Goal: Information Seeking & Learning: Get advice/opinions

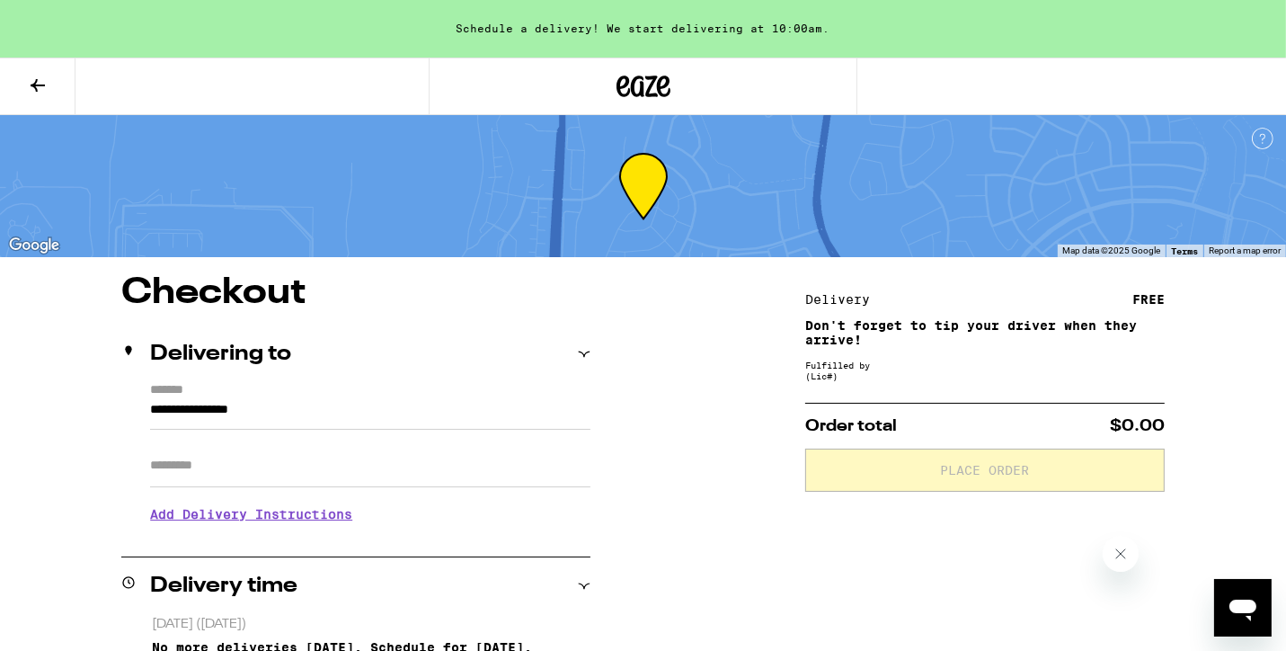
click at [36, 82] on icon at bounding box center [38, 85] width 14 height 13
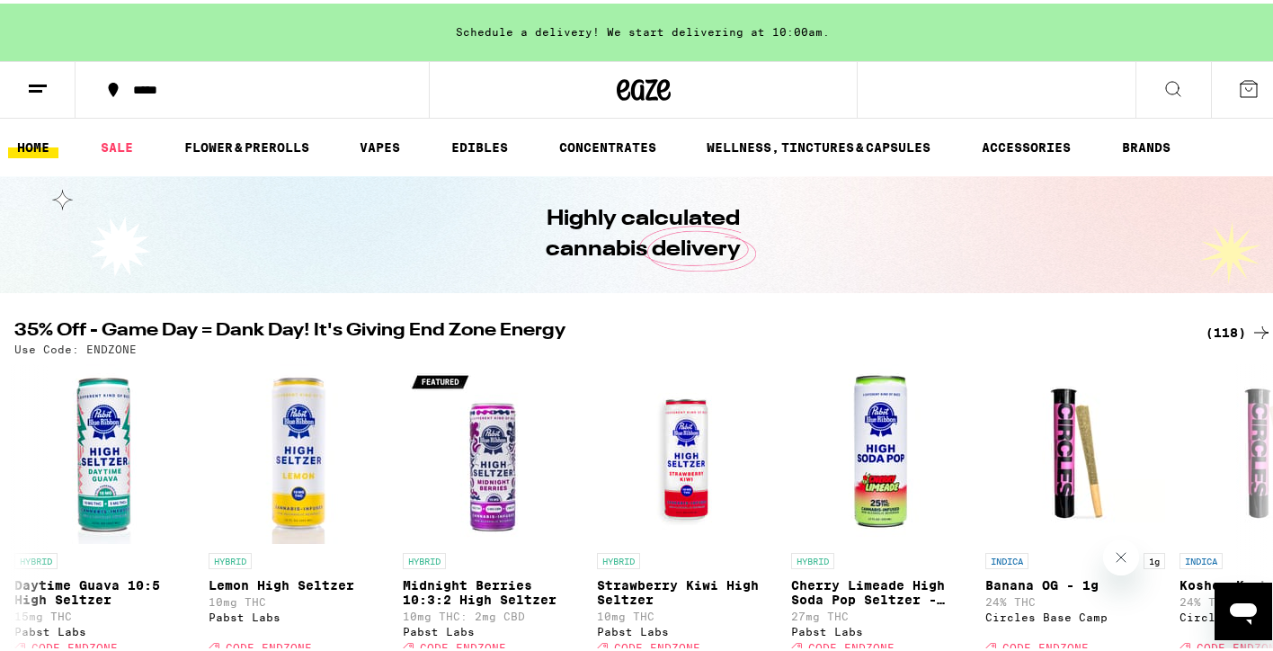
click at [40, 83] on icon at bounding box center [38, 86] width 22 height 22
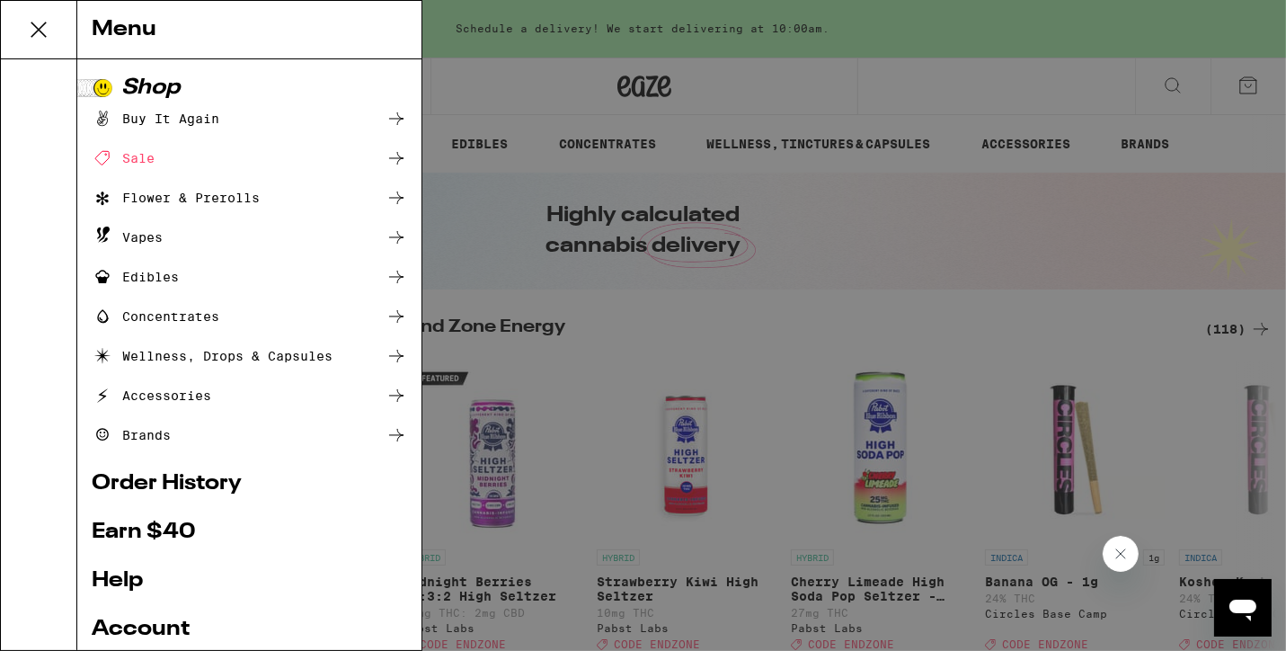
click at [485, 111] on div "Menu Shop Buy It Again Sale Flower & Prerolls Vapes Edibles Concentrates Wellne…" at bounding box center [643, 325] width 1286 height 651
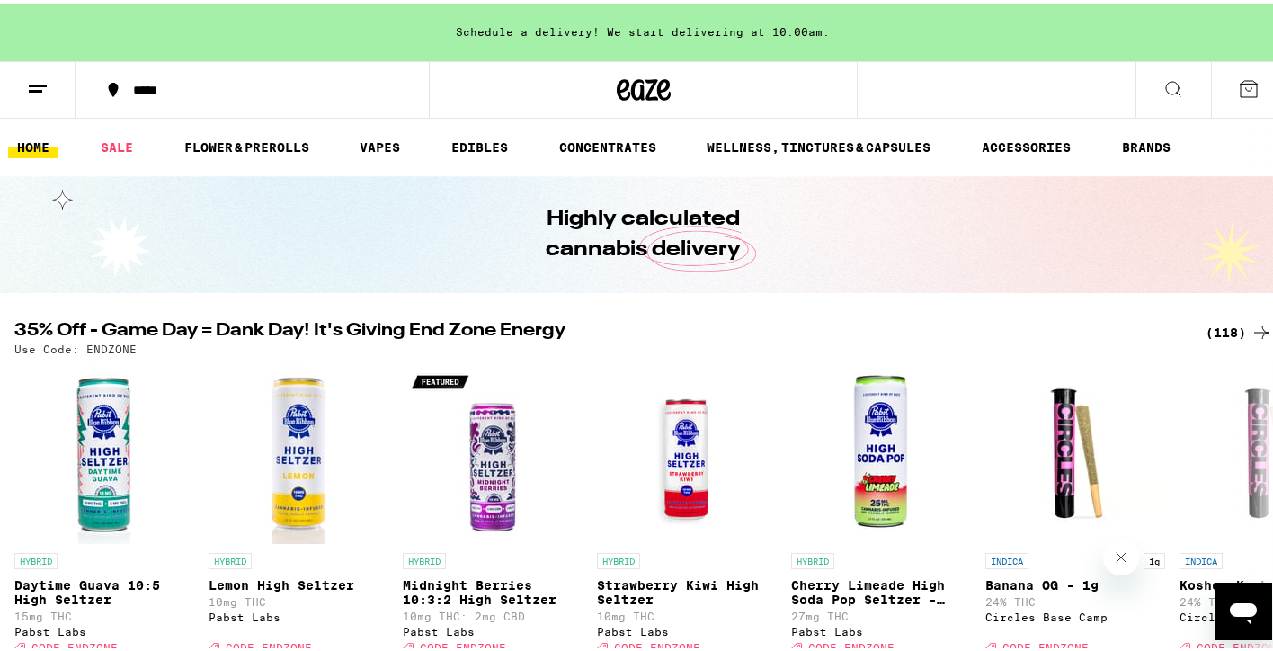
click at [47, 79] on icon at bounding box center [38, 86] width 22 height 22
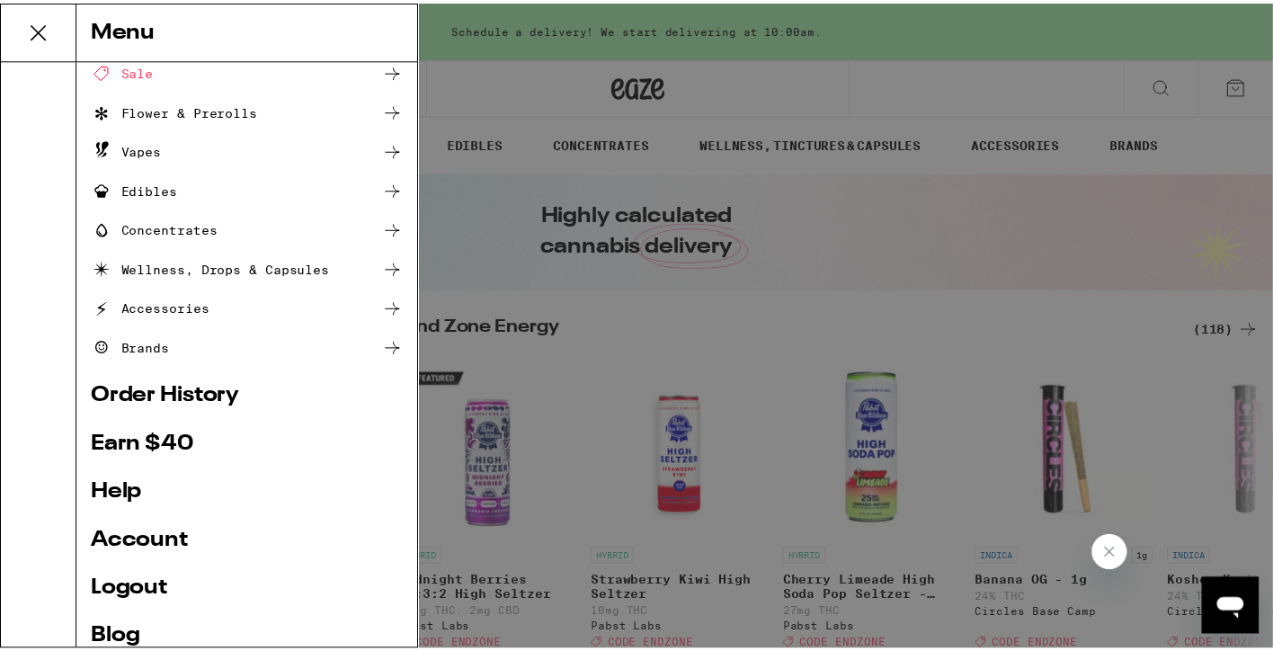
scroll to position [174, 0]
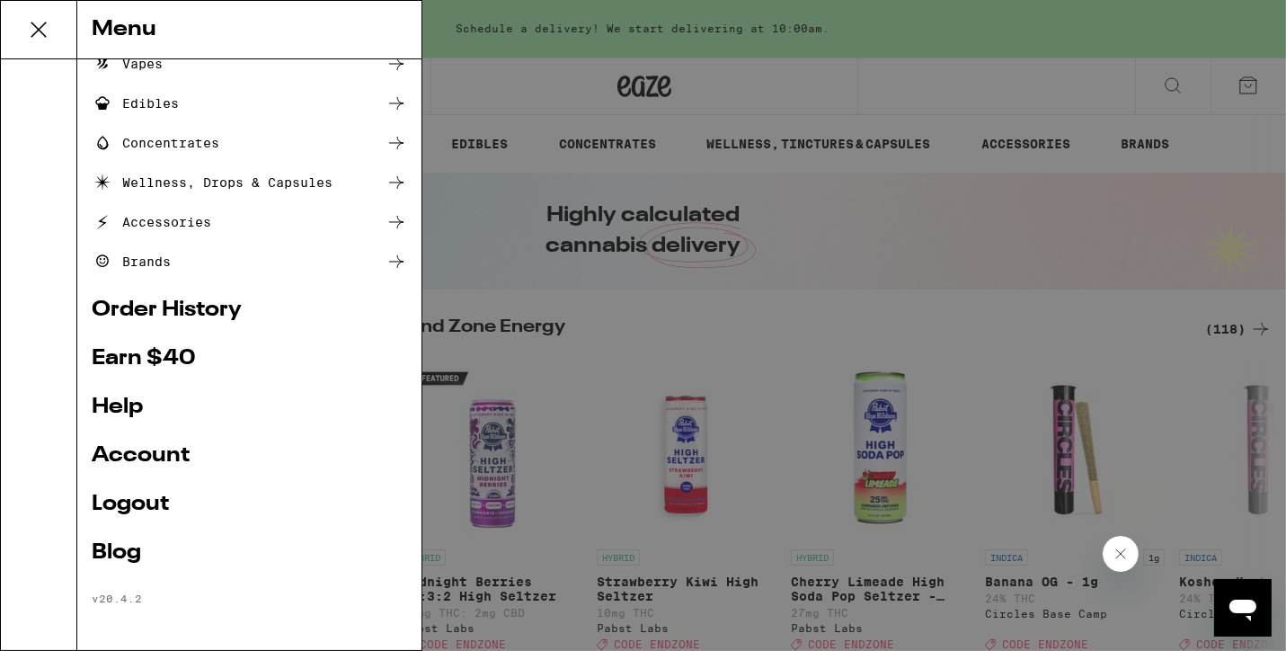
click at [125, 404] on link "Help" at bounding box center [250, 407] width 316 height 22
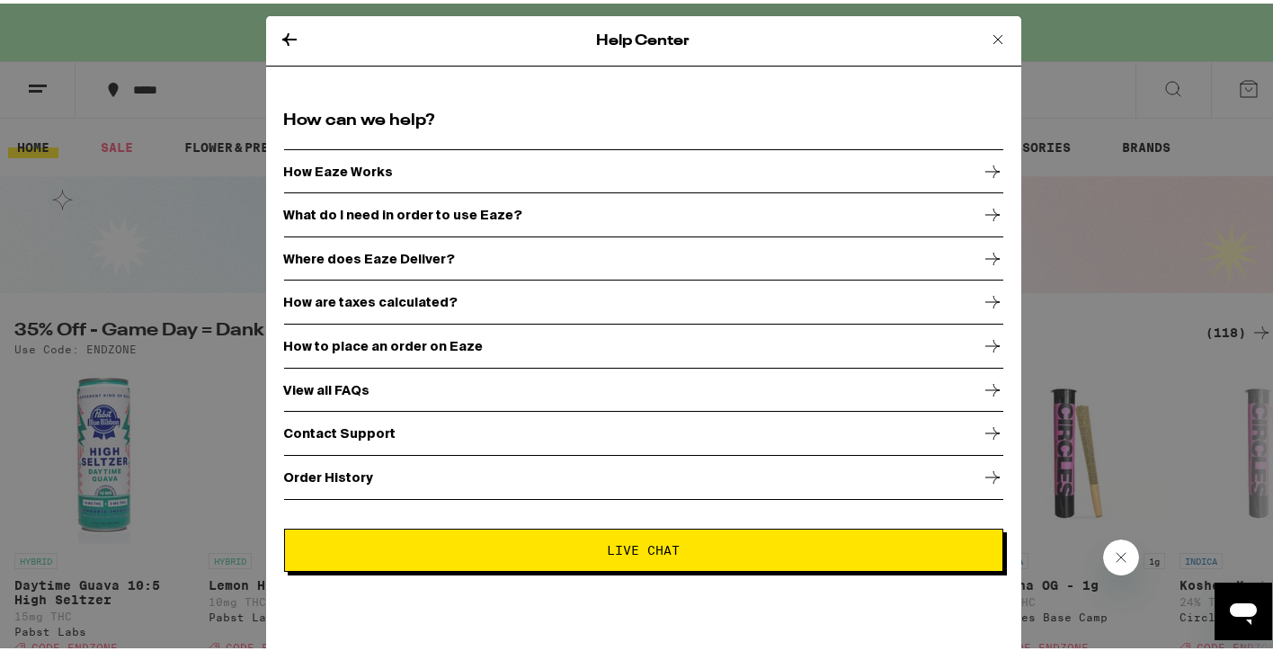
click at [987, 38] on icon at bounding box center [998, 36] width 22 height 22
